Goal: Task Accomplishment & Management: Complete application form

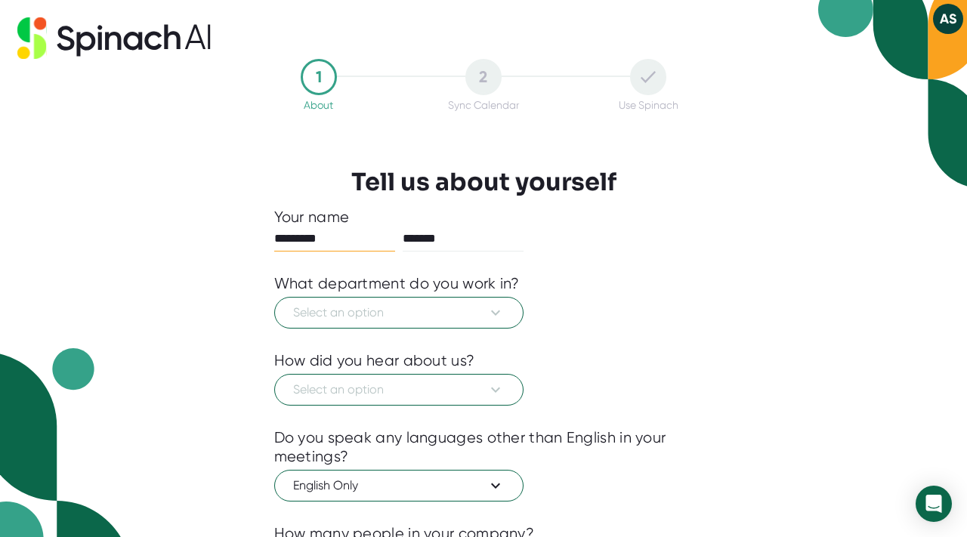
scroll to position [32, 0]
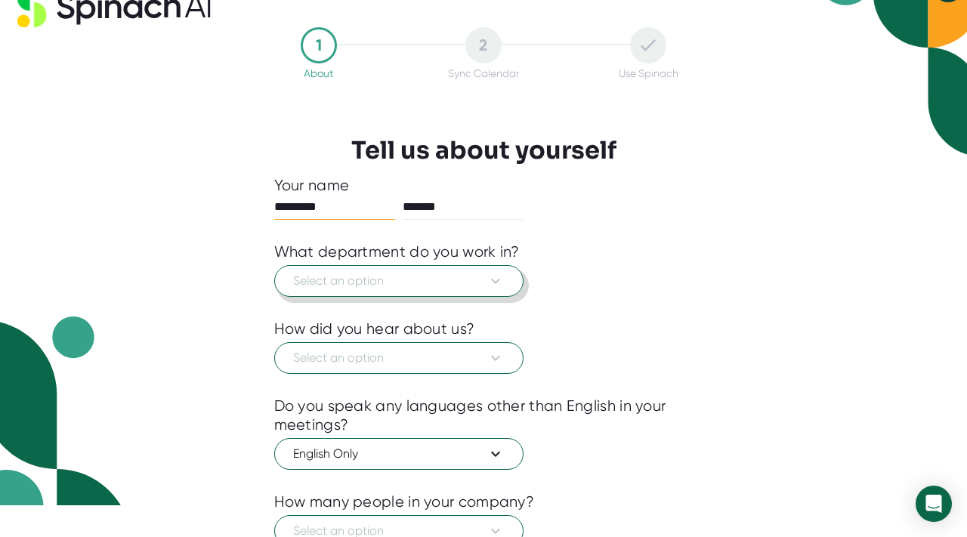
click at [493, 273] on icon at bounding box center [495, 281] width 18 height 18
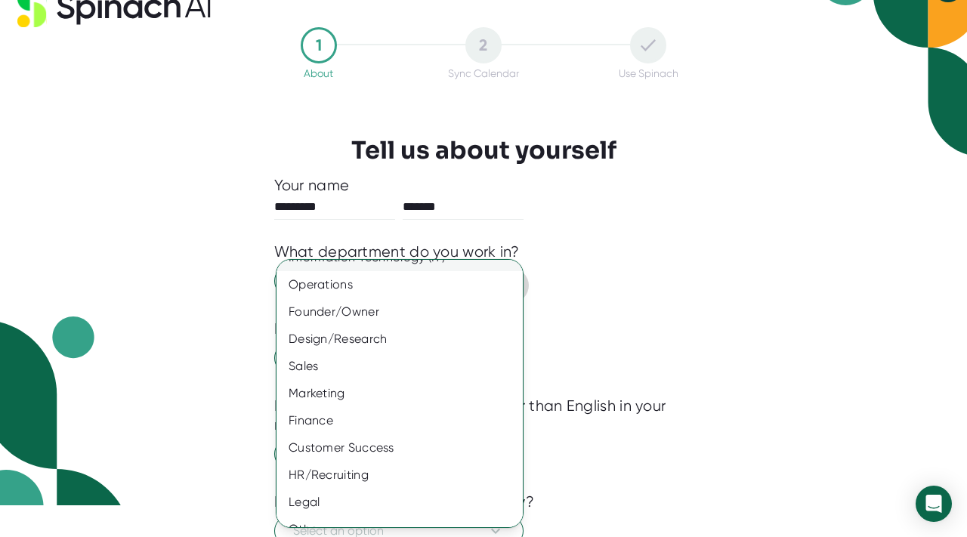
scroll to position [92, 0]
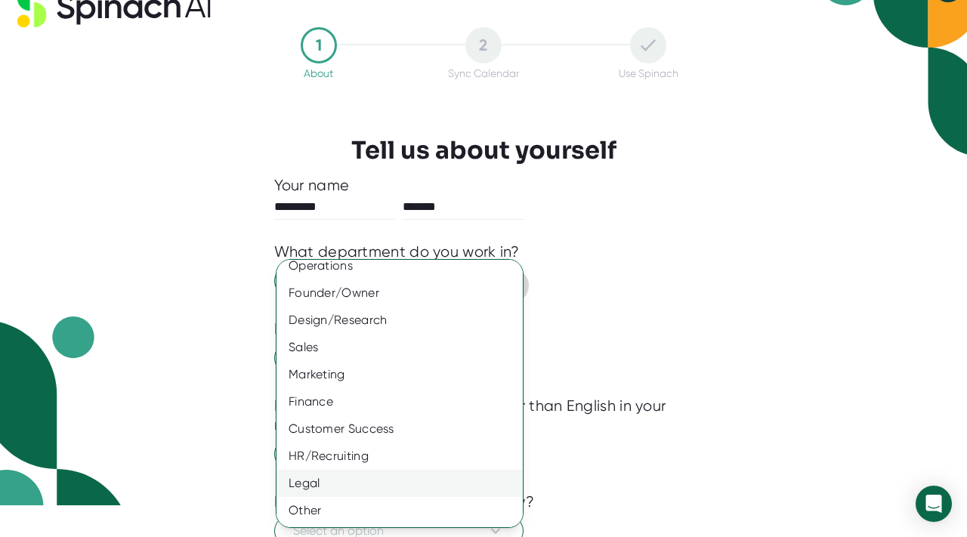
click at [384, 480] on div "Legal" at bounding box center [399, 483] width 246 height 27
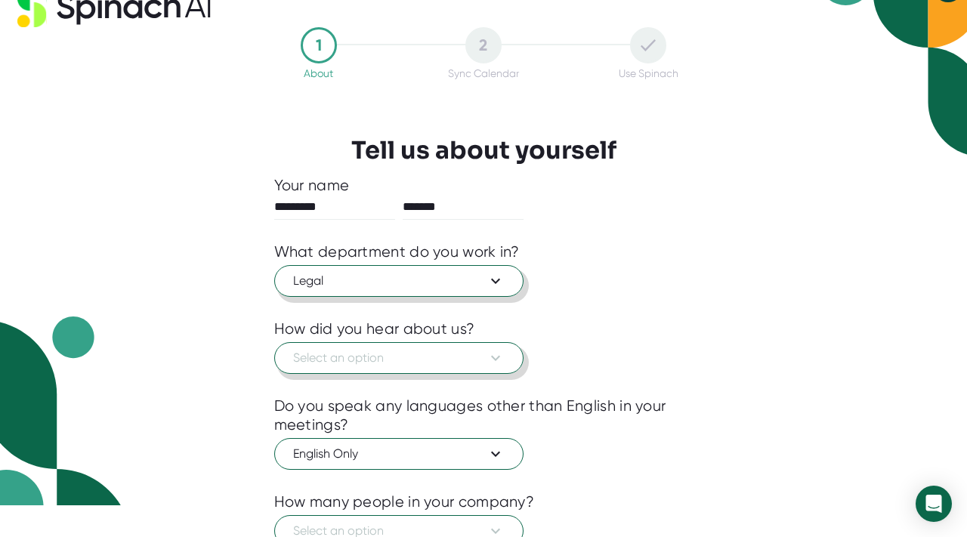
click at [411, 363] on span "Select an option" at bounding box center [398, 358] width 211 height 18
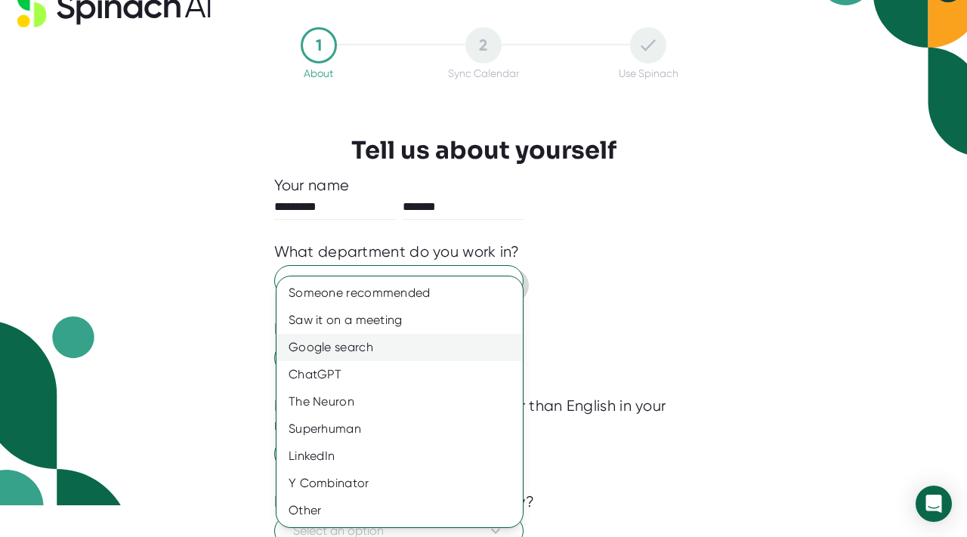
click at [408, 342] on div "Google search" at bounding box center [399, 347] width 246 height 27
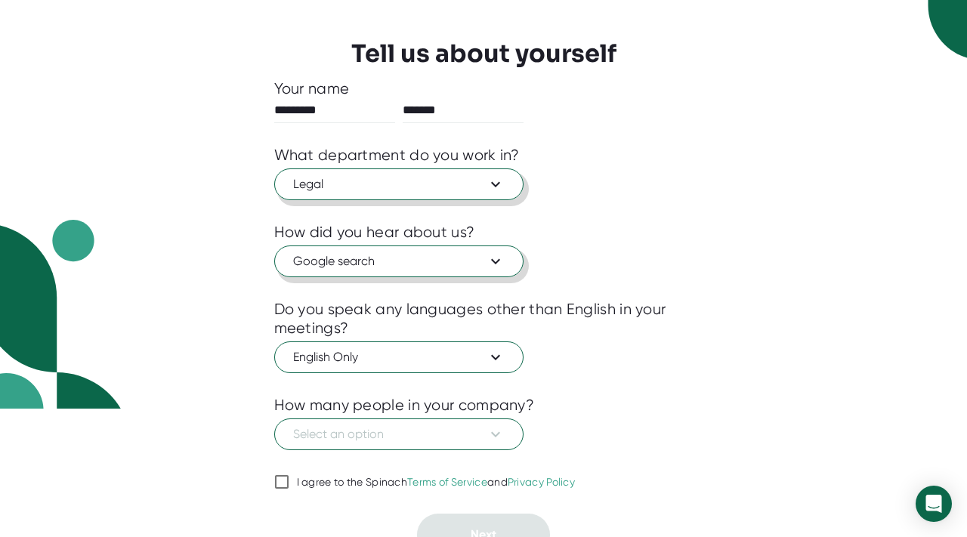
scroll to position [148, 0]
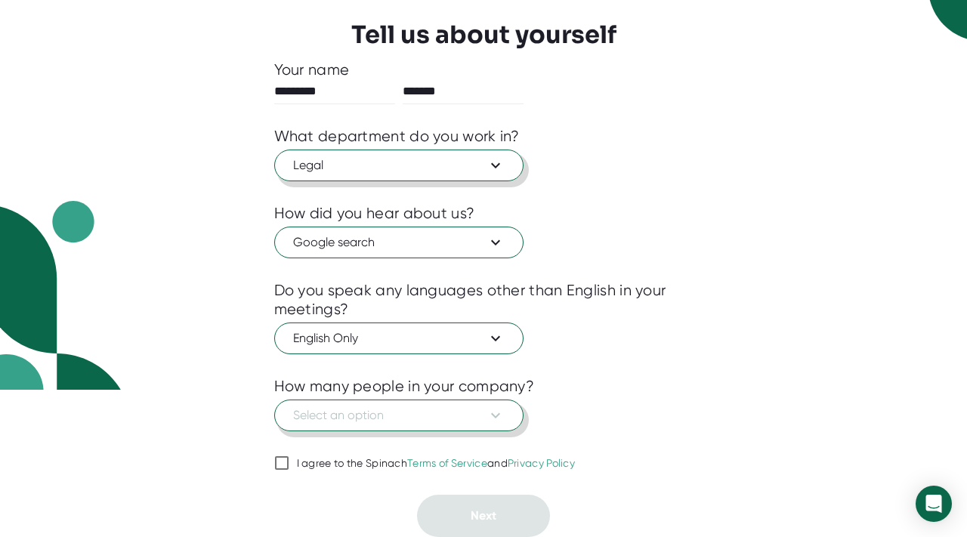
click at [377, 415] on span "Select an option" at bounding box center [398, 415] width 211 height 18
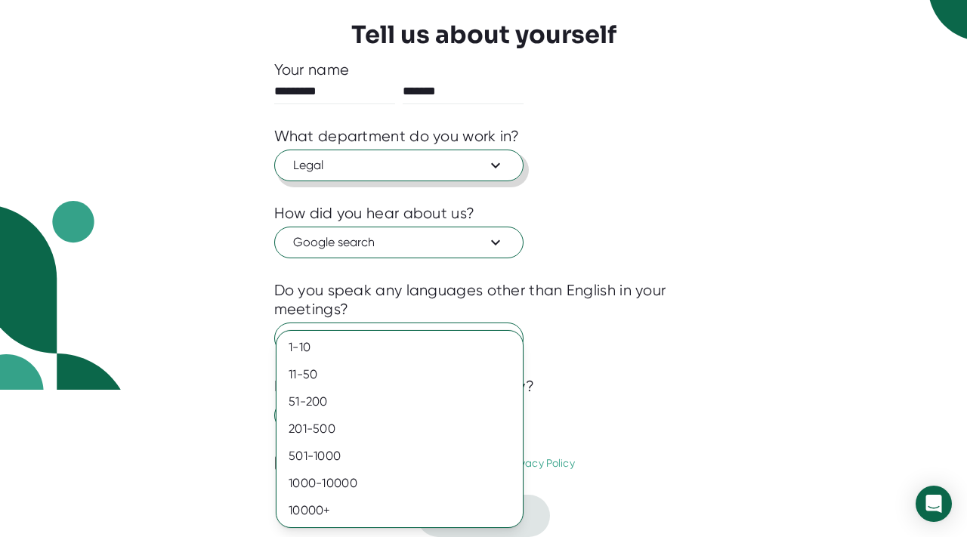
click at [202, 174] on div at bounding box center [483, 268] width 967 height 537
